Goal: Find contact information: Find contact information

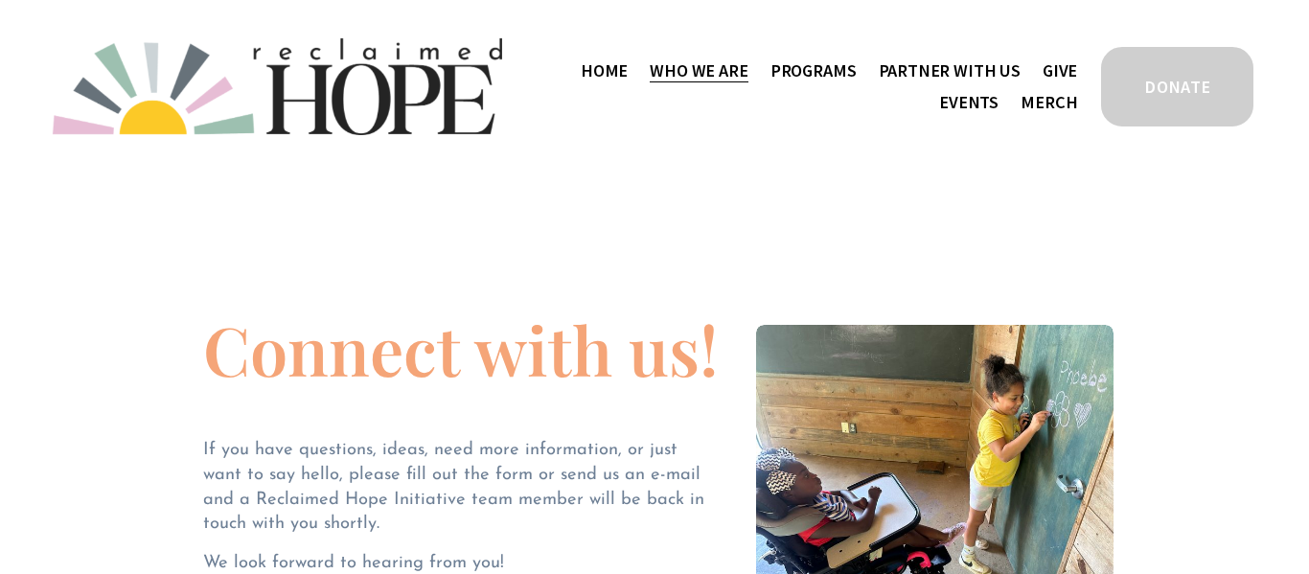
click at [0, 0] on span "Contact" at bounding box center [0, 0] width 0 height 0
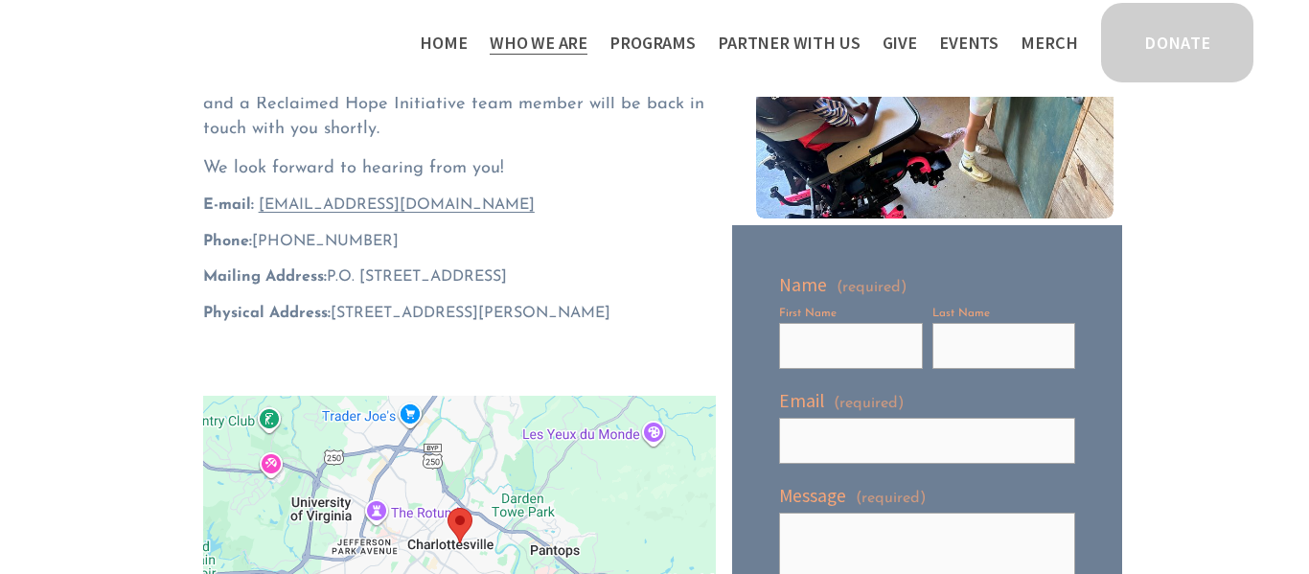
scroll to position [314, 0]
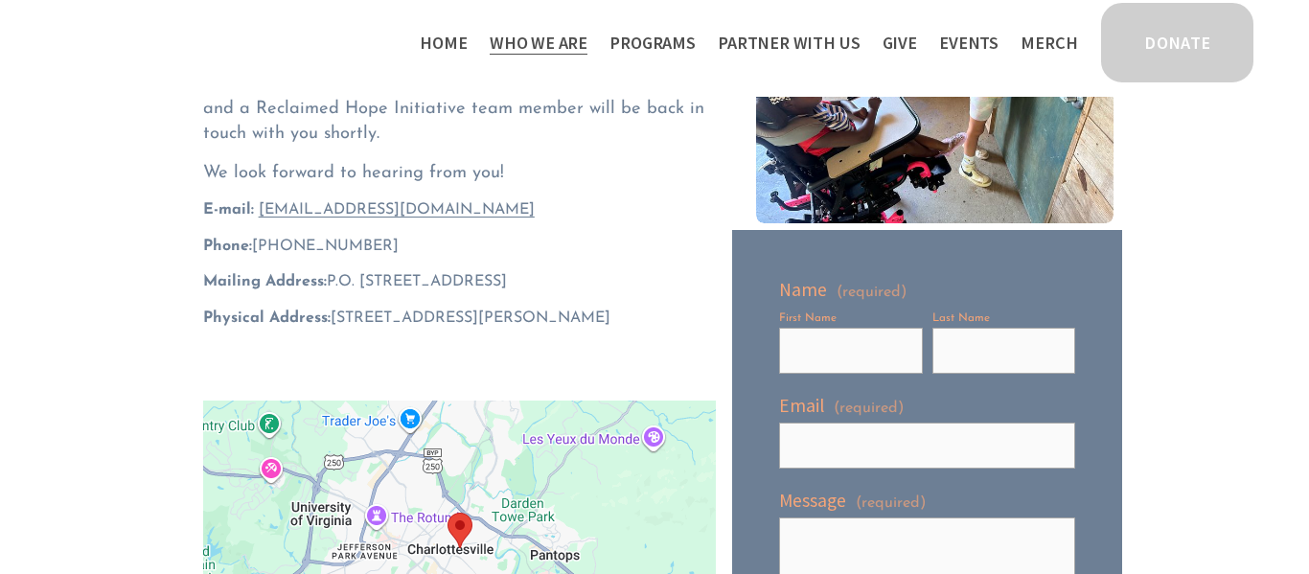
drag, startPoint x: 377, startPoint y: 247, endPoint x: 256, endPoint y: 233, distance: 121.6
click at [256, 233] on div "Connect with us! If you have questions, ideas, need more information, or just w…" at bounding box center [460, 146] width 514 height 443
copy span "‪[PHONE_NUMBER]‬"
